Goal: Task Accomplishment & Management: Use online tool/utility

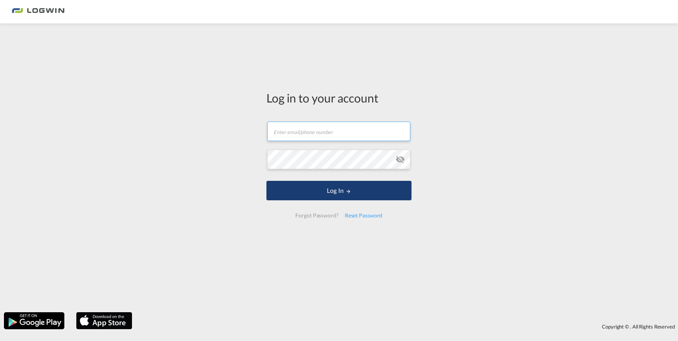
type input "[PERSON_NAME][EMAIL_ADDRESS][PERSON_NAME][DOMAIN_NAME]"
click at [337, 188] on button "Log In" at bounding box center [338, 191] width 145 height 20
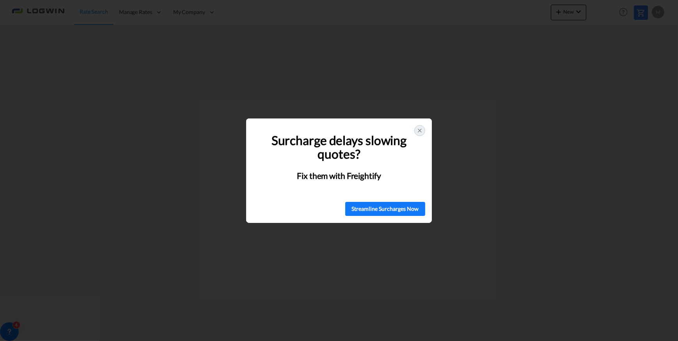
click at [421, 130] on icon at bounding box center [420, 131] width 6 height 6
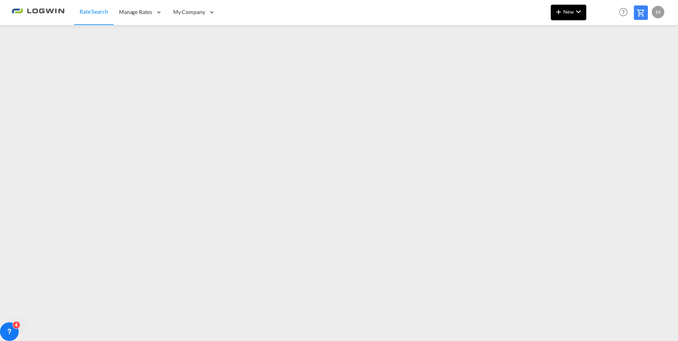
click at [577, 13] on md-icon "icon-chevron-down" at bounding box center [578, 11] width 9 height 9
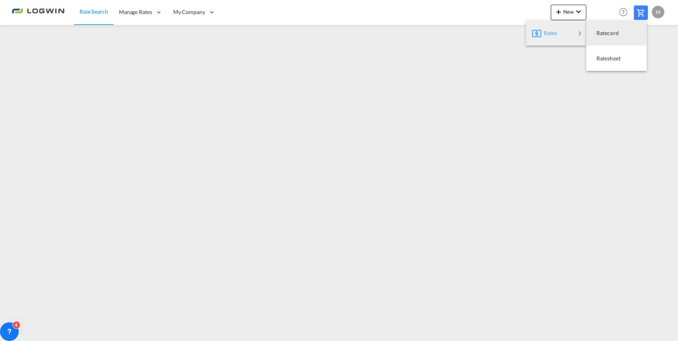
click at [550, 35] on span "Rates" at bounding box center [548, 33] width 9 height 16
click at [605, 59] on span "Ratesheet" at bounding box center [600, 59] width 9 height 16
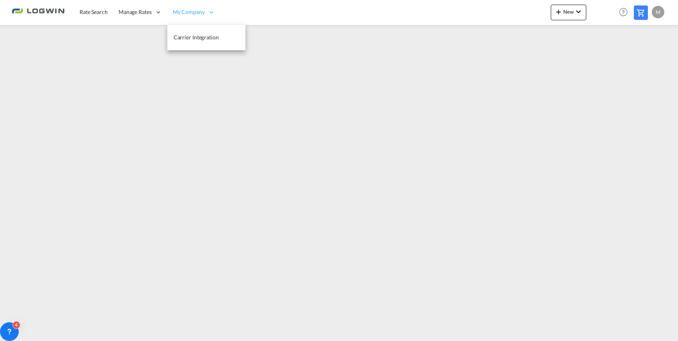
click at [194, 8] on span "My Company" at bounding box center [189, 12] width 32 height 8
click at [194, 10] on span "My Company" at bounding box center [189, 12] width 32 height 8
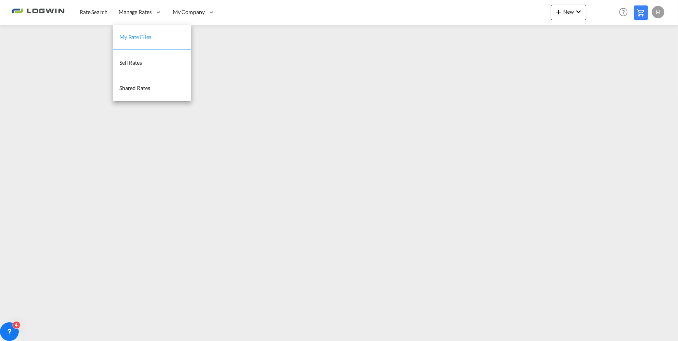
click at [137, 37] on span "My Rate Files" at bounding box center [135, 37] width 32 height 7
click at [144, 89] on span "Shared Rates" at bounding box center [134, 88] width 31 height 7
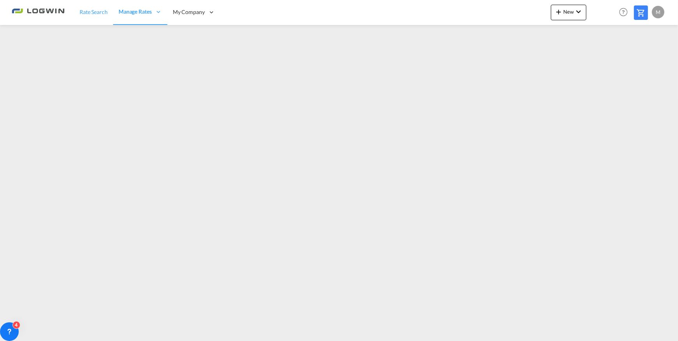
click at [92, 12] on span "Rate Search" at bounding box center [94, 12] width 28 height 7
click at [10, 328] on icon at bounding box center [9, 332] width 8 height 8
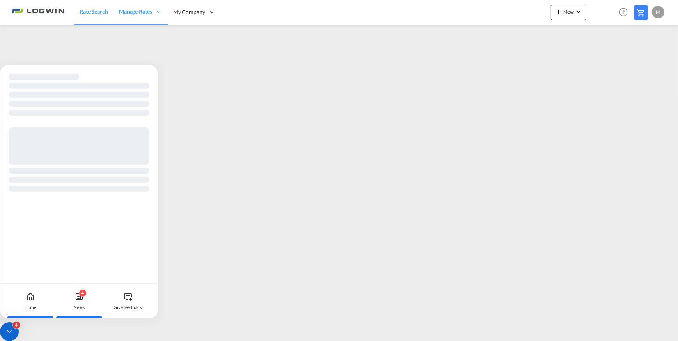
click at [84, 297] on div "4 News" at bounding box center [78, 301] width 43 height 34
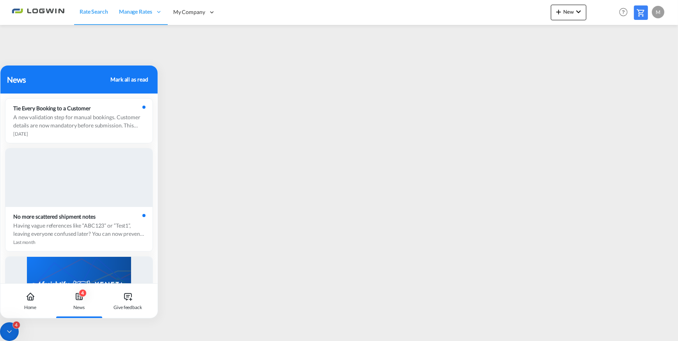
drag, startPoint x: 79, startPoint y: 71, endPoint x: 608, endPoint y: -27, distance: 537.9
click at [608, 0] on html "Rate Search Manage Rates My Rate Files Sell Rates Shared Rates My Company" at bounding box center [339, 170] width 678 height 341
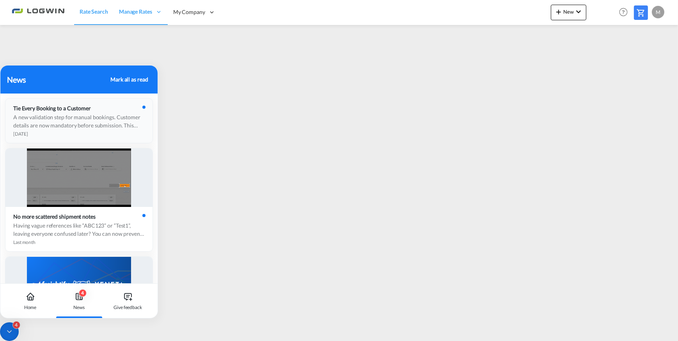
click at [55, 118] on div "A new validation step for manual bookings. Customer details are now mandatory b…" at bounding box center [78, 121] width 131 height 16
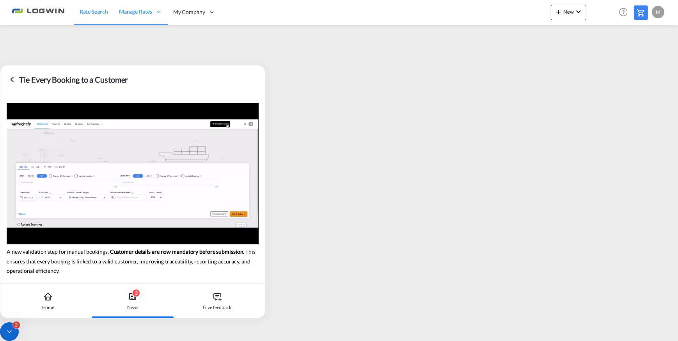
click at [137, 297] on icon at bounding box center [132, 296] width 9 height 9
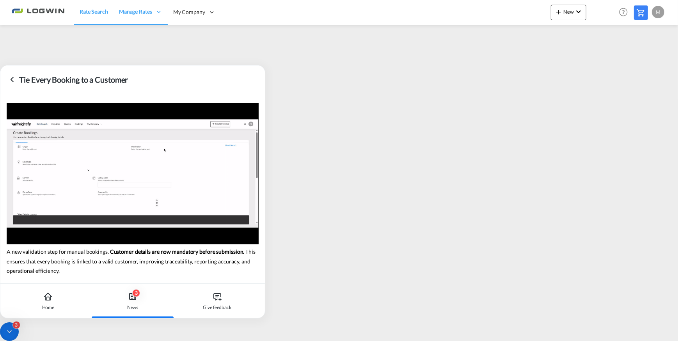
click at [13, 80] on icon at bounding box center [11, 79] width 9 height 9
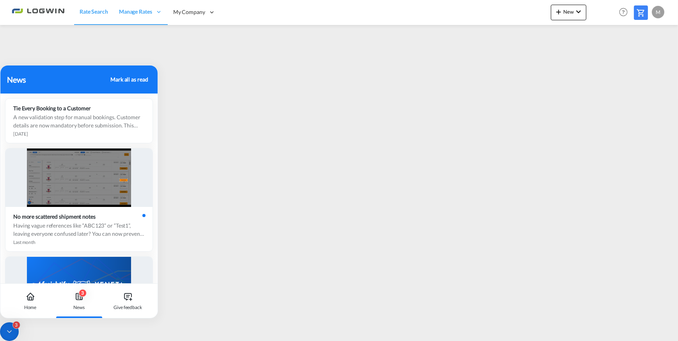
click at [48, 267] on div at bounding box center [78, 286] width 147 height 59
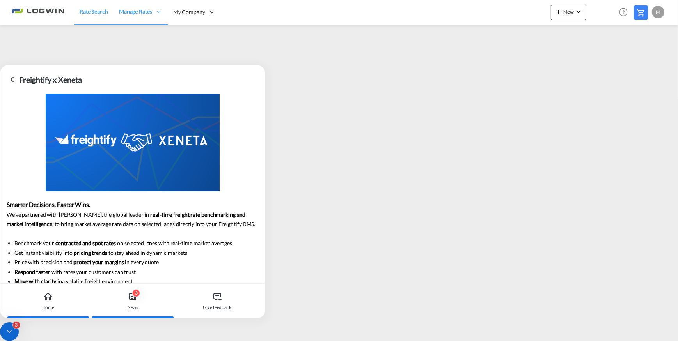
click at [51, 306] on div "Home" at bounding box center [48, 307] width 12 height 7
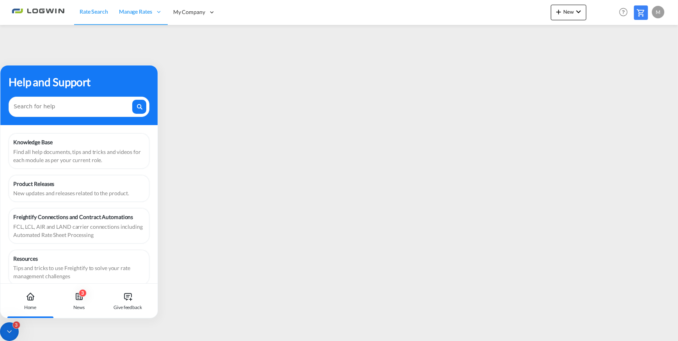
click at [8, 328] on icon at bounding box center [9, 332] width 8 height 8
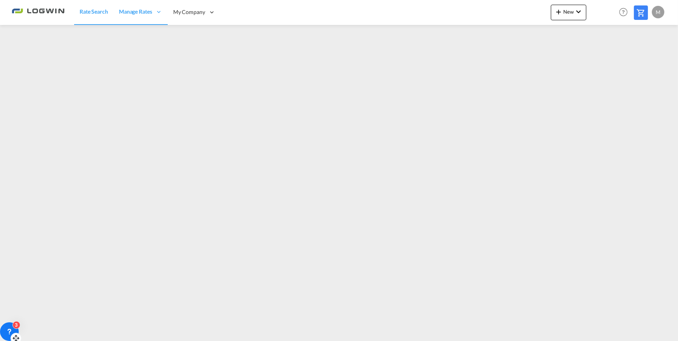
click at [8, 330] on icon at bounding box center [9, 331] width 3 height 3
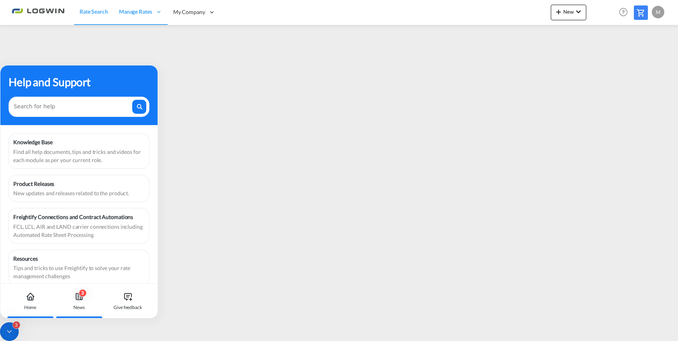
click at [76, 298] on icon at bounding box center [79, 296] width 9 height 9
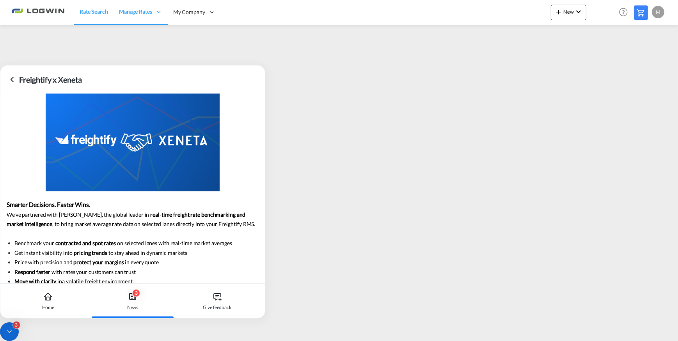
click at [130, 299] on icon at bounding box center [132, 296] width 9 height 9
click at [12, 78] on icon at bounding box center [12, 79] width 2 height 5
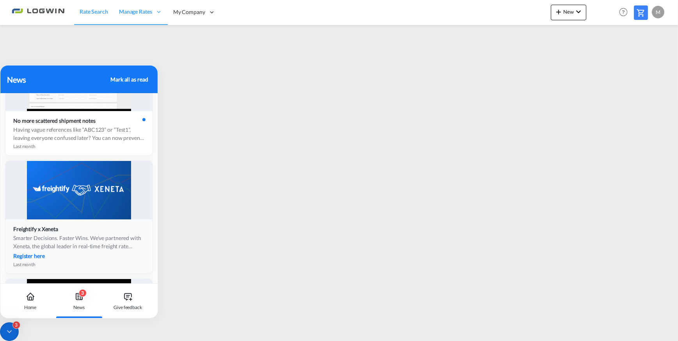
scroll to position [106, 0]
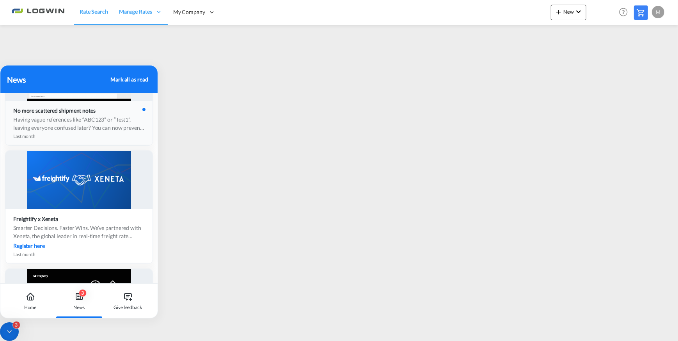
click at [80, 107] on div "No more scattered shipment notes" at bounding box center [56, 110] width 87 height 7
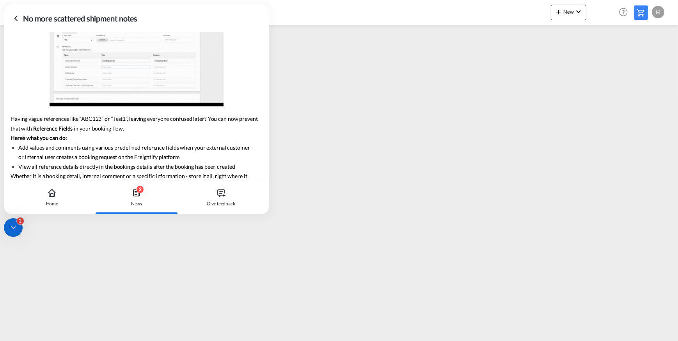
scroll to position [39, 0]
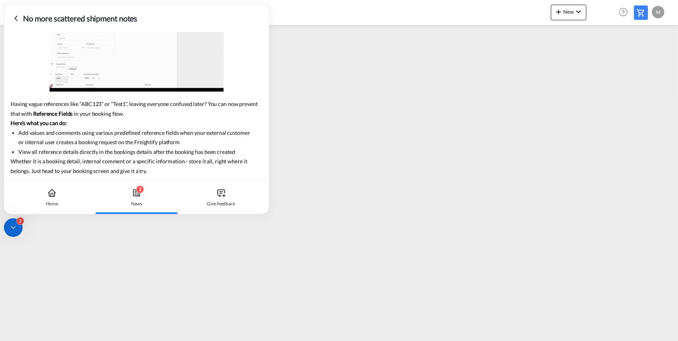
click at [14, 230] on icon at bounding box center [13, 228] width 8 height 8
